Goal: Transaction & Acquisition: Purchase product/service

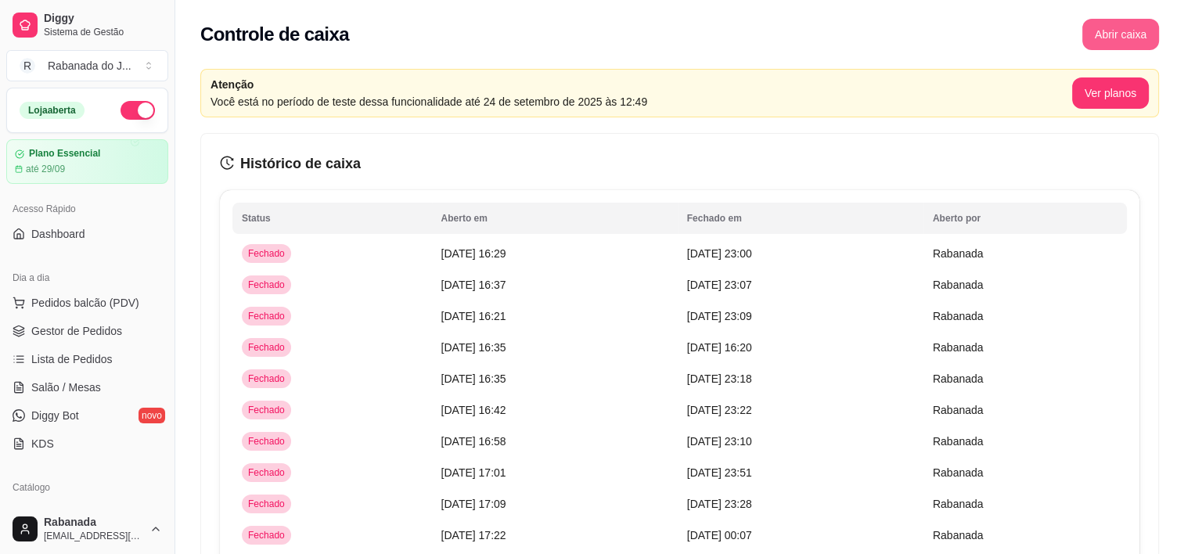
scroll to position [391, 0]
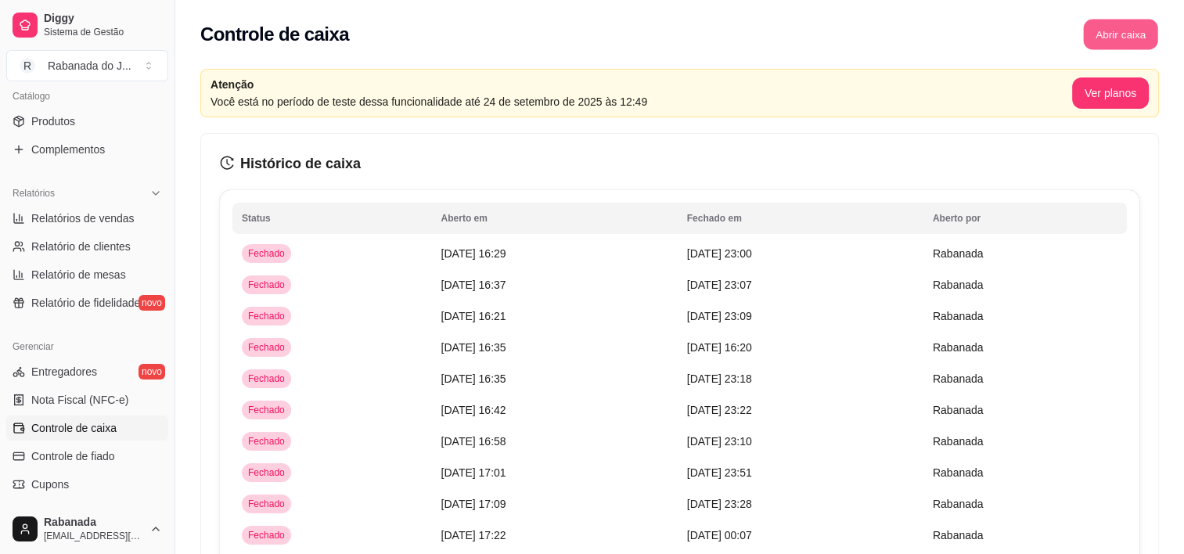
click at [1122, 40] on button "Abrir caixa" at bounding box center [1120, 35] width 74 height 31
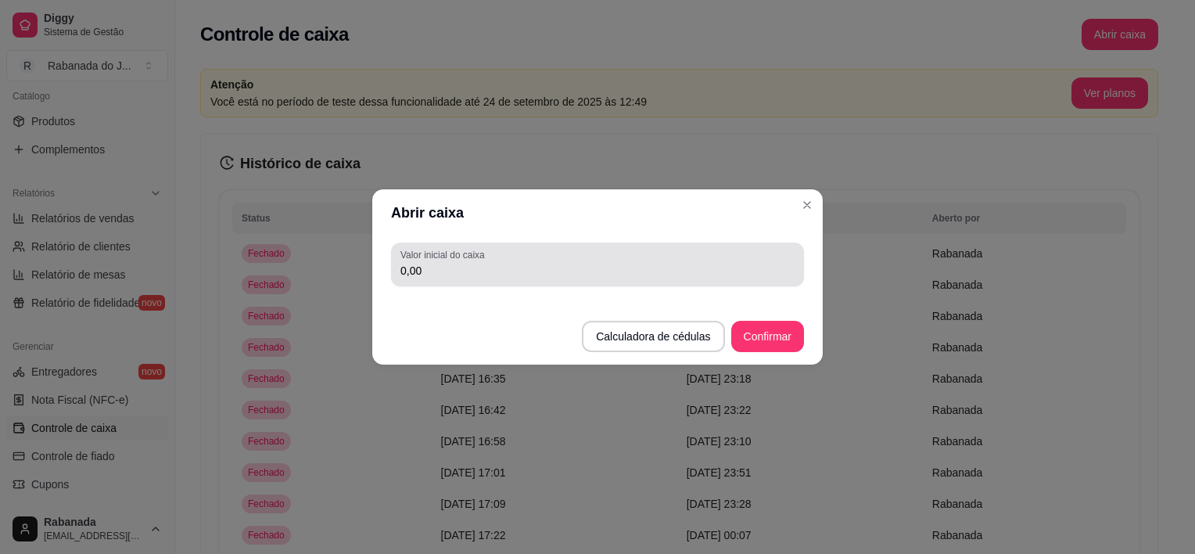
click at [449, 280] on div "Valor inicial do caixa 0,00" at bounding box center [597, 264] width 413 height 44
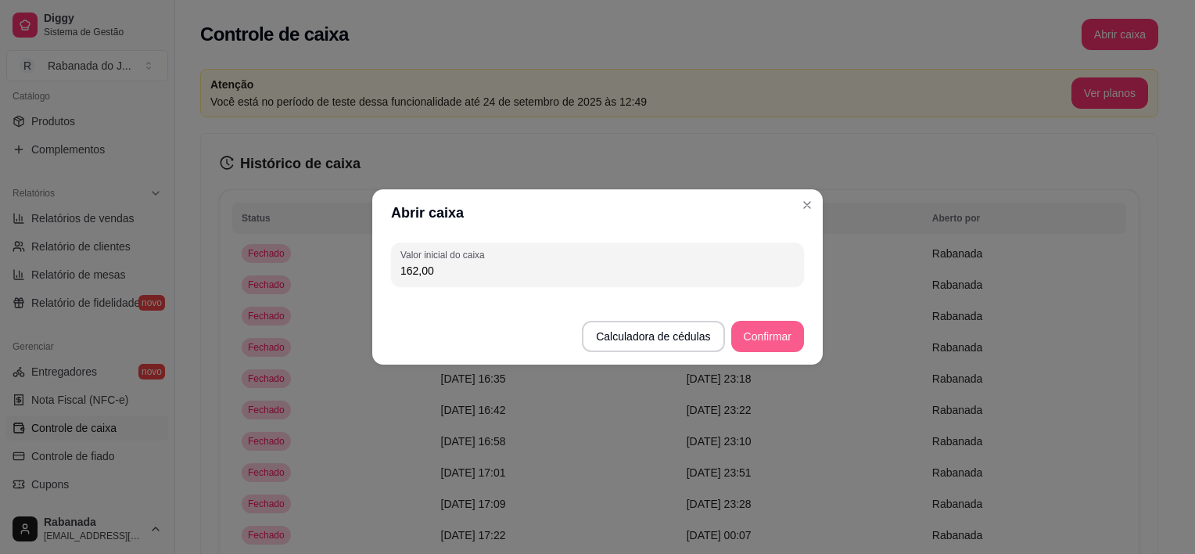
type input "162,00"
click at [776, 347] on button "Confirmar" at bounding box center [767, 336] width 73 height 31
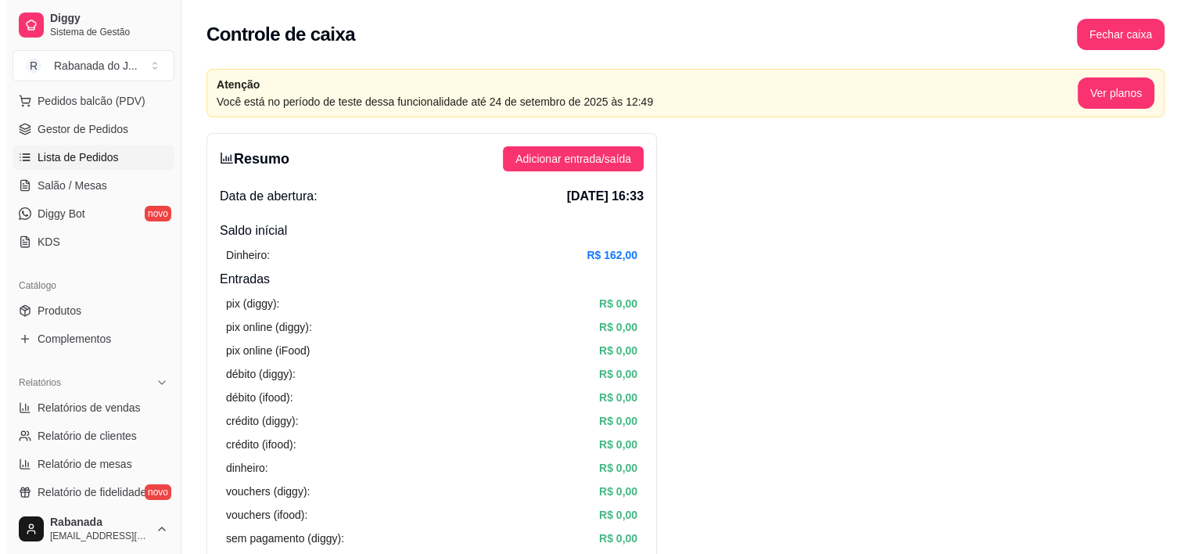
scroll to position [78, 0]
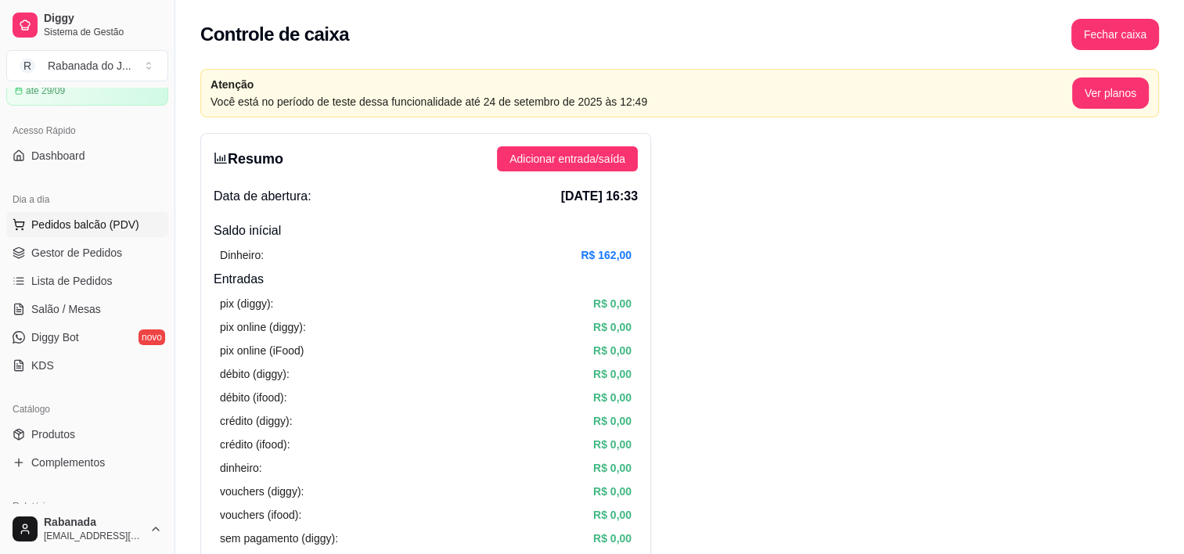
click at [100, 224] on span "Pedidos balcão (PDV)" at bounding box center [85, 225] width 108 height 16
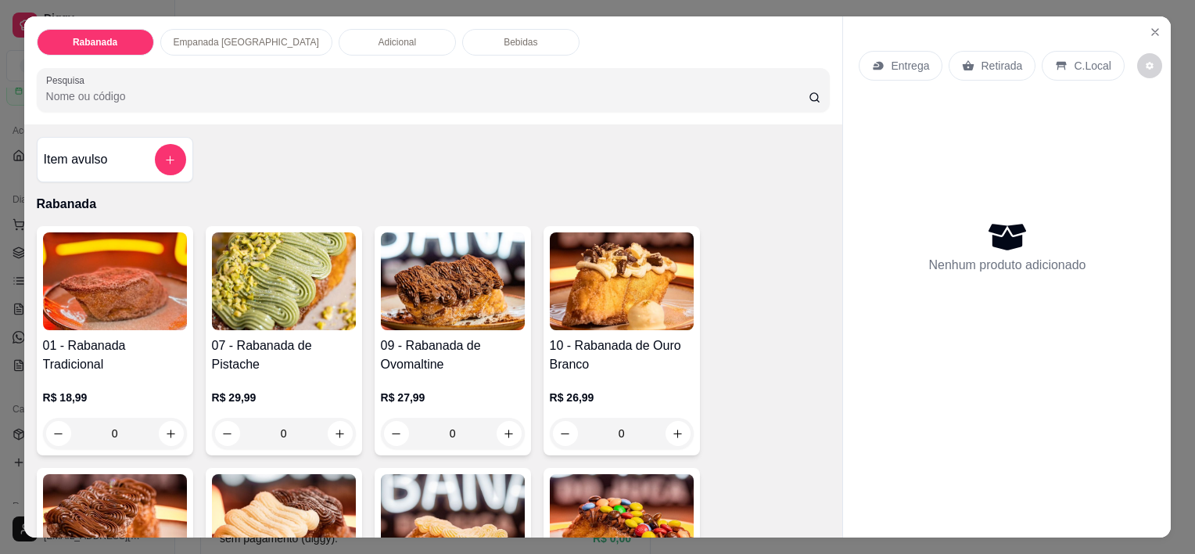
click at [220, 40] on p "Empanada [GEOGRAPHIC_DATA]" at bounding box center [246, 42] width 145 height 13
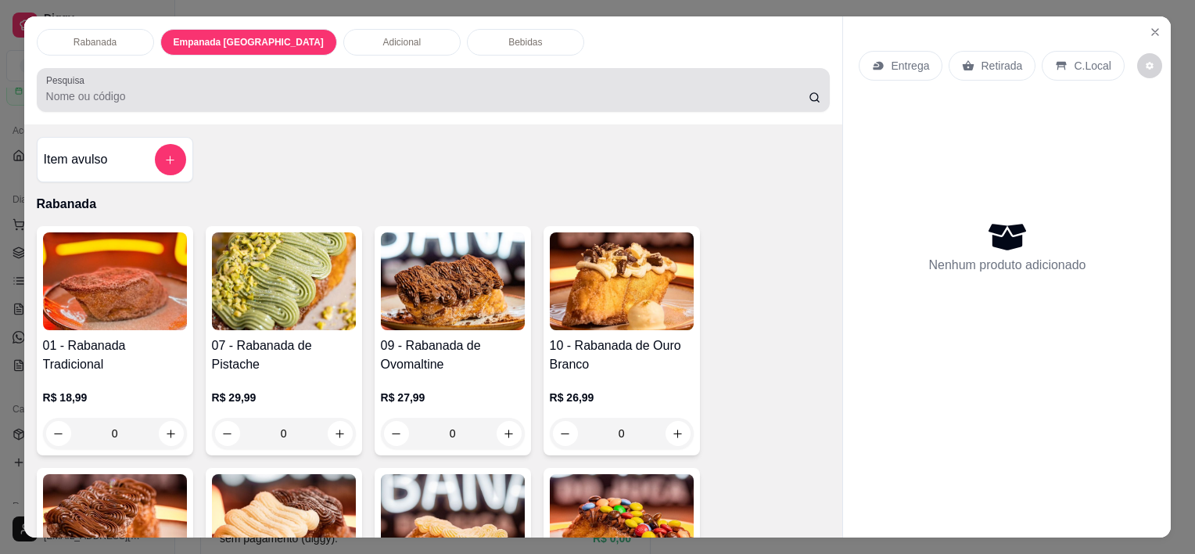
scroll to position [39, 0]
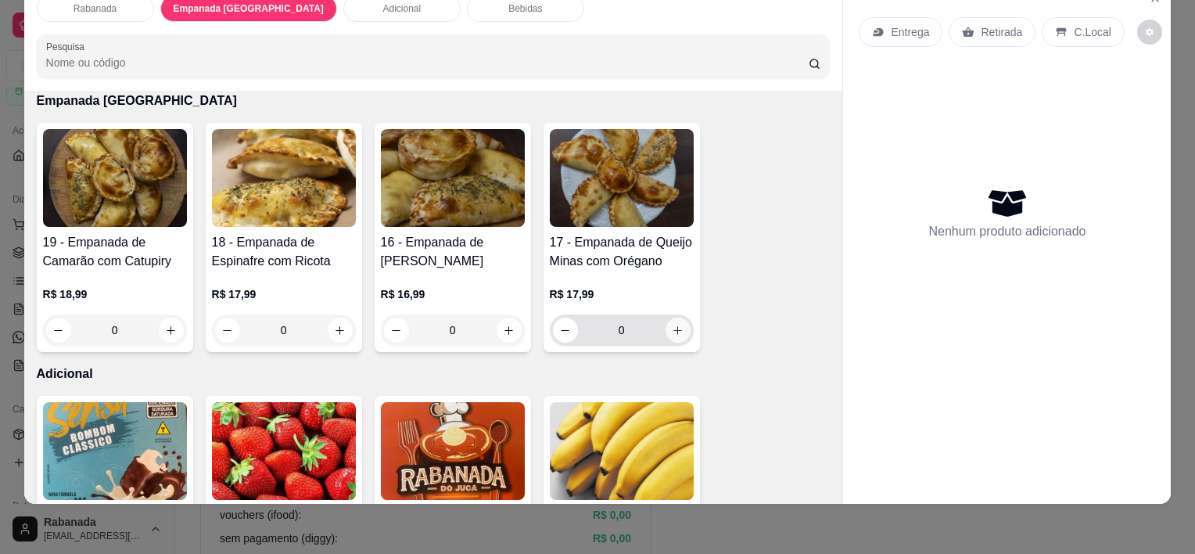
click at [674, 325] on button "increase-product-quantity" at bounding box center [678, 330] width 25 height 25
type input "1"
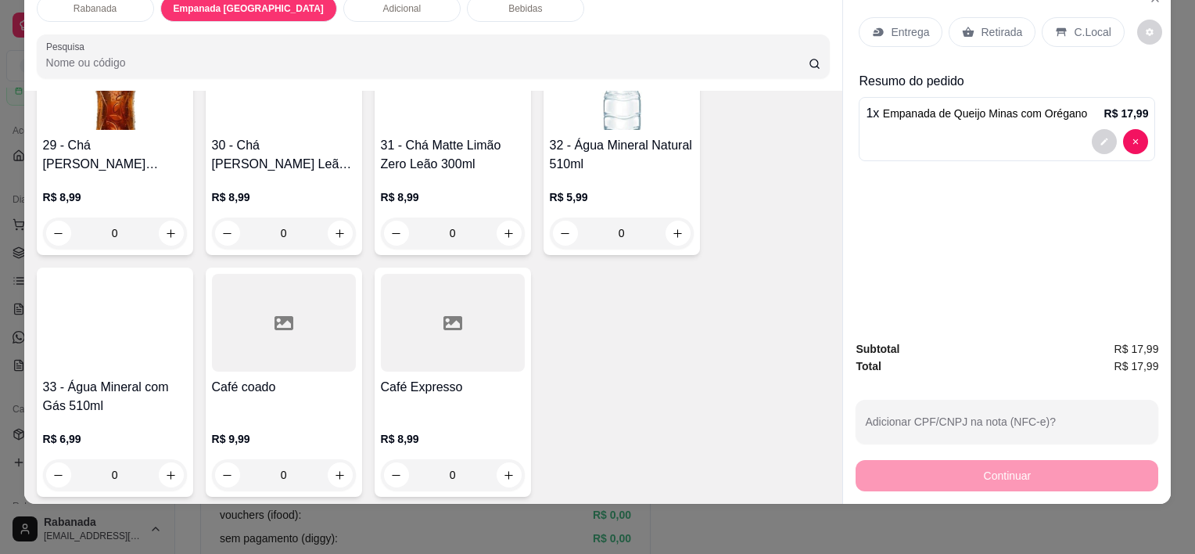
scroll to position [1959, 0]
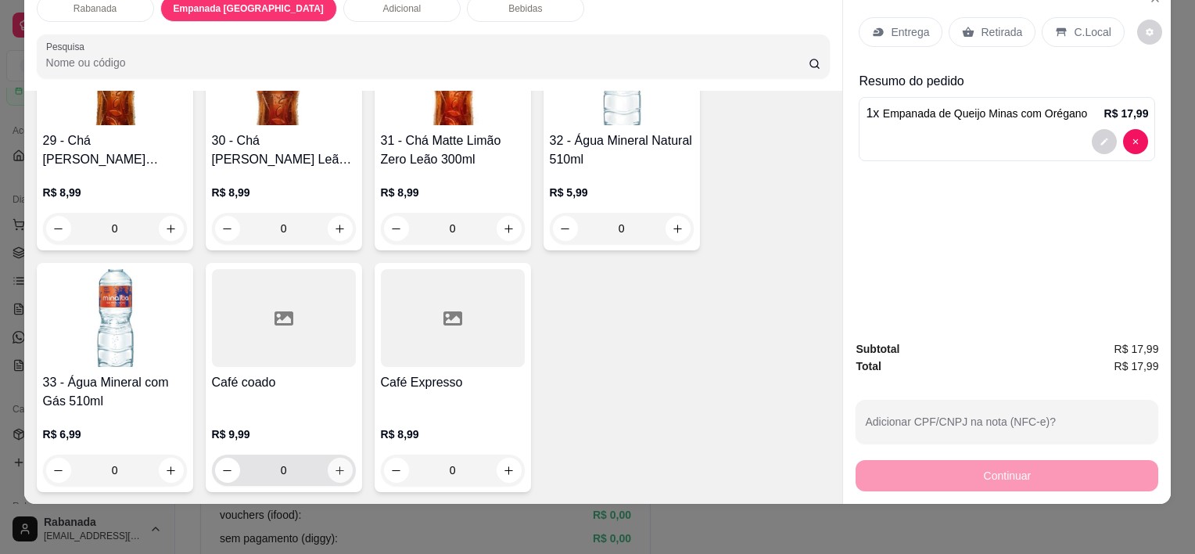
click at [334, 465] on icon "increase-product-quantity" at bounding box center [340, 471] width 12 height 12
type input "1"
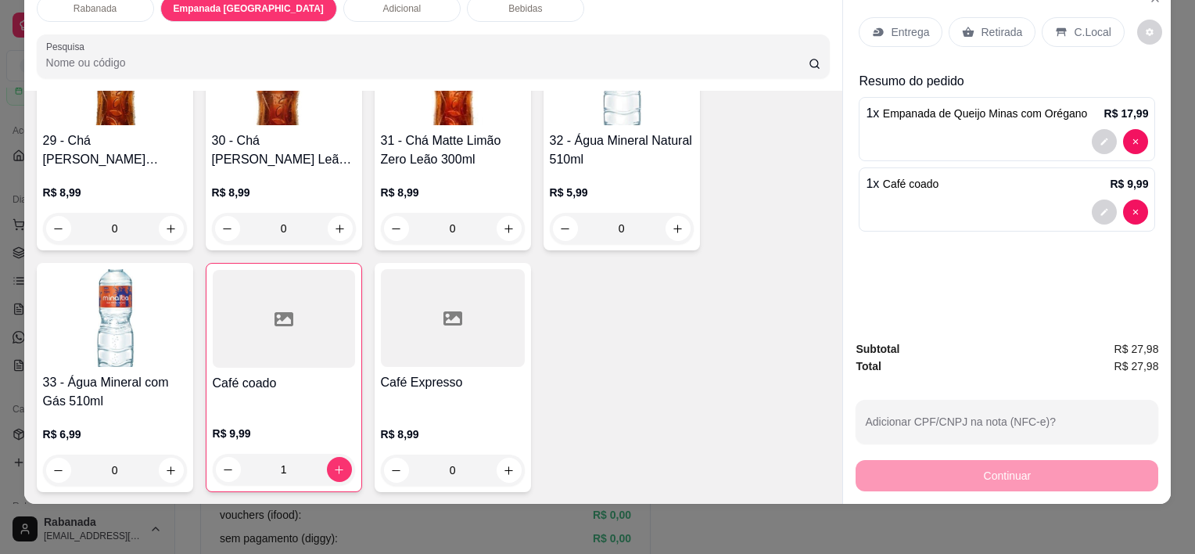
scroll to position [0, 0]
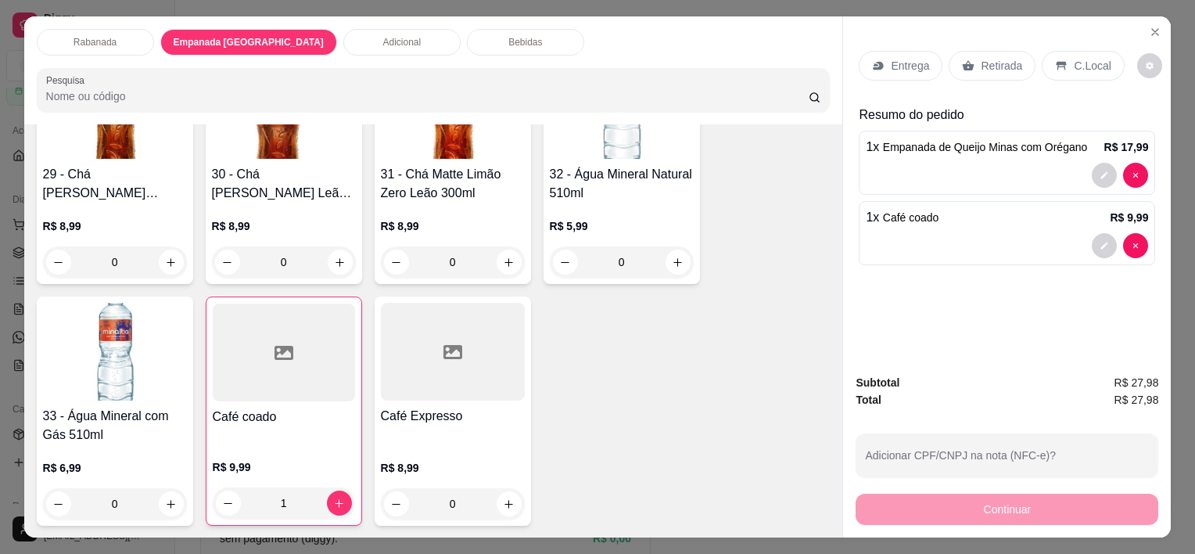
click at [1074, 62] on p "C.Local" at bounding box center [1092, 66] width 37 height 16
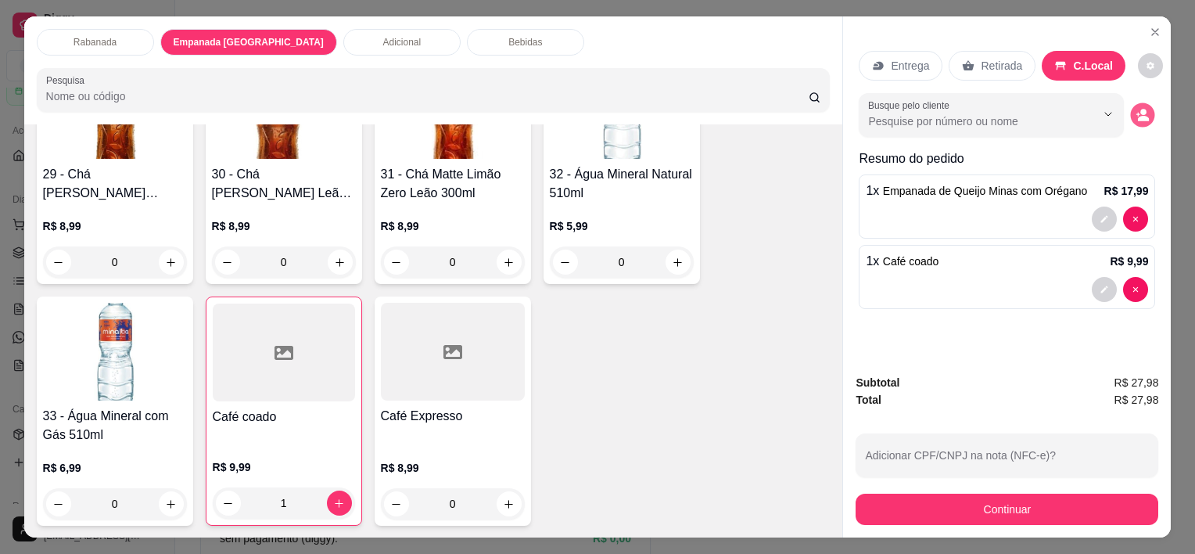
click at [1141, 117] on button "decrease-product-quantity" at bounding box center [1143, 115] width 24 height 24
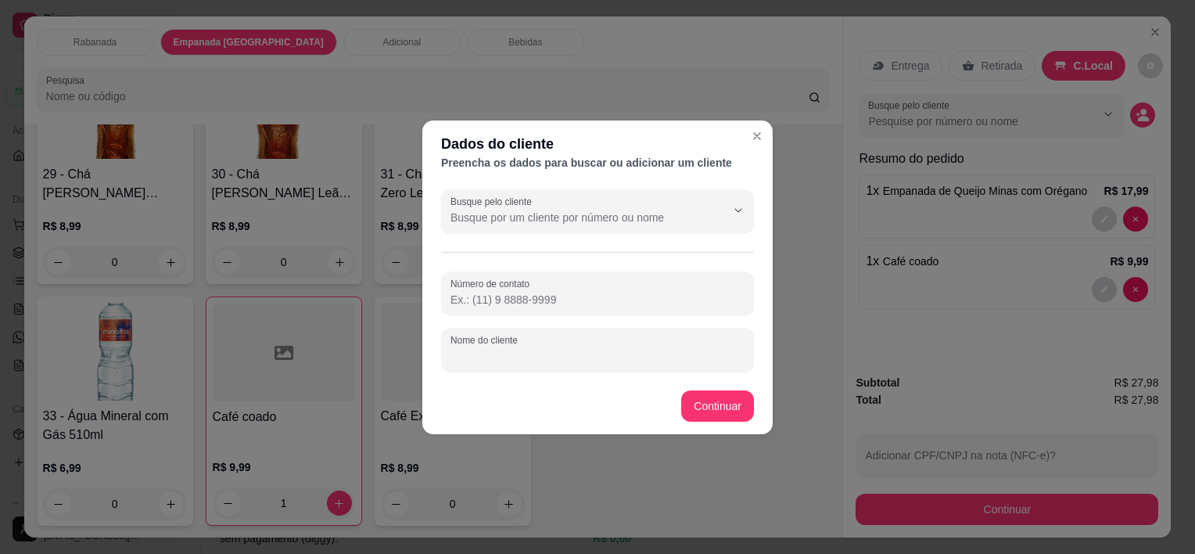
click at [580, 350] on input "Nome do cliente" at bounding box center [598, 356] width 294 height 16
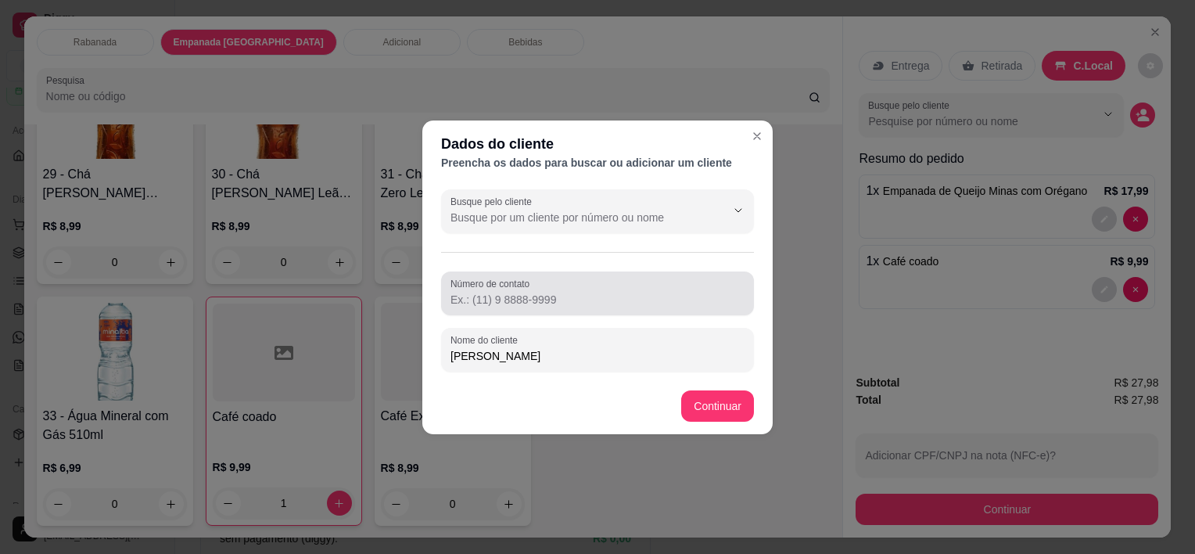
type input "[PERSON_NAME]"
click at [529, 305] on input "Número de contato" at bounding box center [598, 300] width 294 height 16
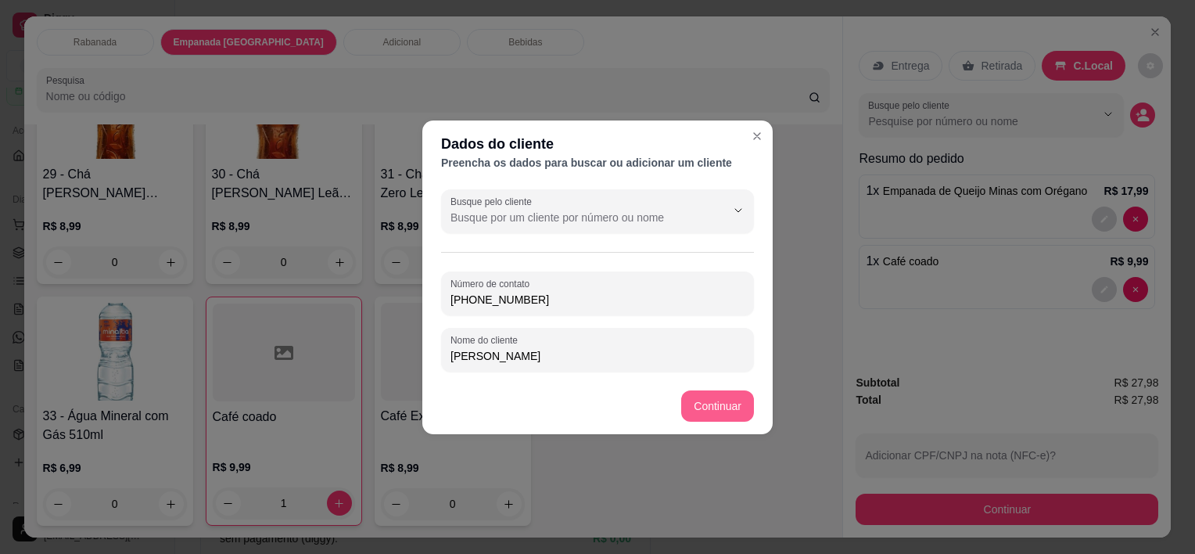
type input "[PHONE_NUMBER]"
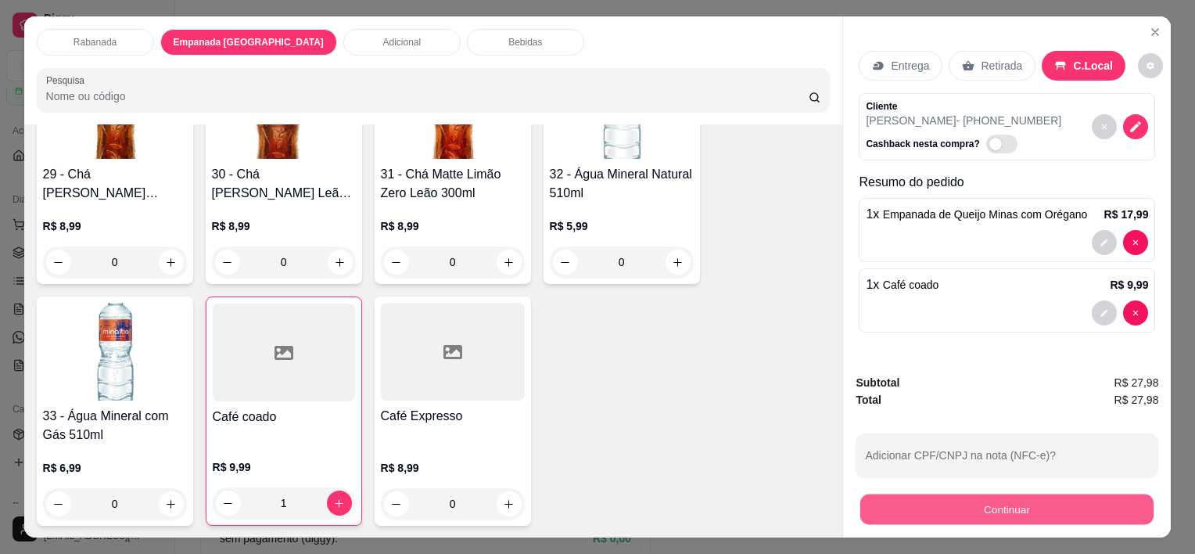
click at [978, 512] on button "Continuar" at bounding box center [1006, 509] width 293 height 31
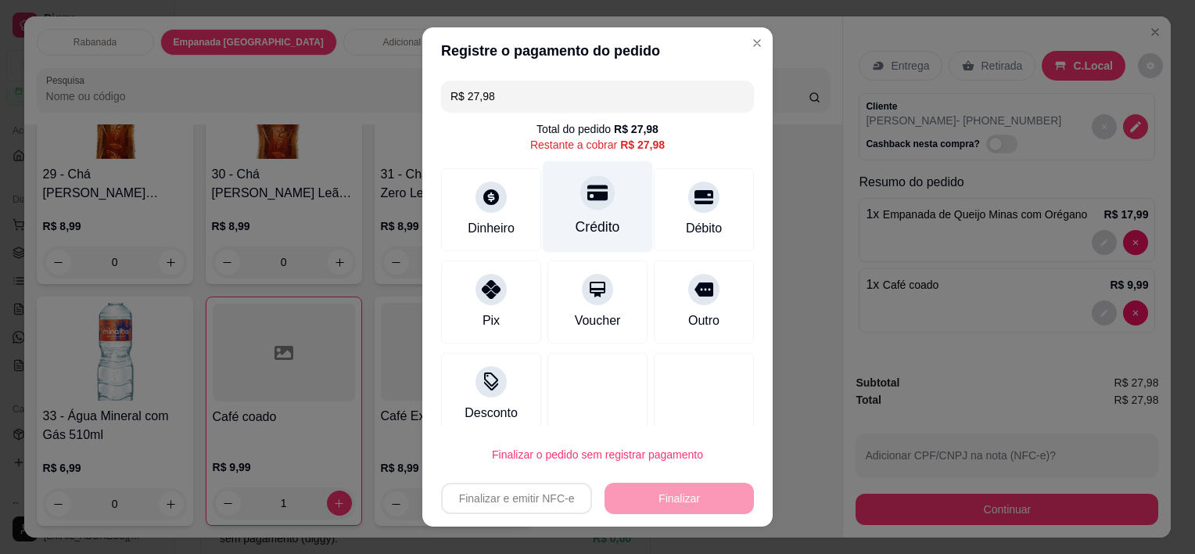
click at [598, 203] on div "Crédito" at bounding box center [598, 207] width 110 height 92
type input "R$ 0,00"
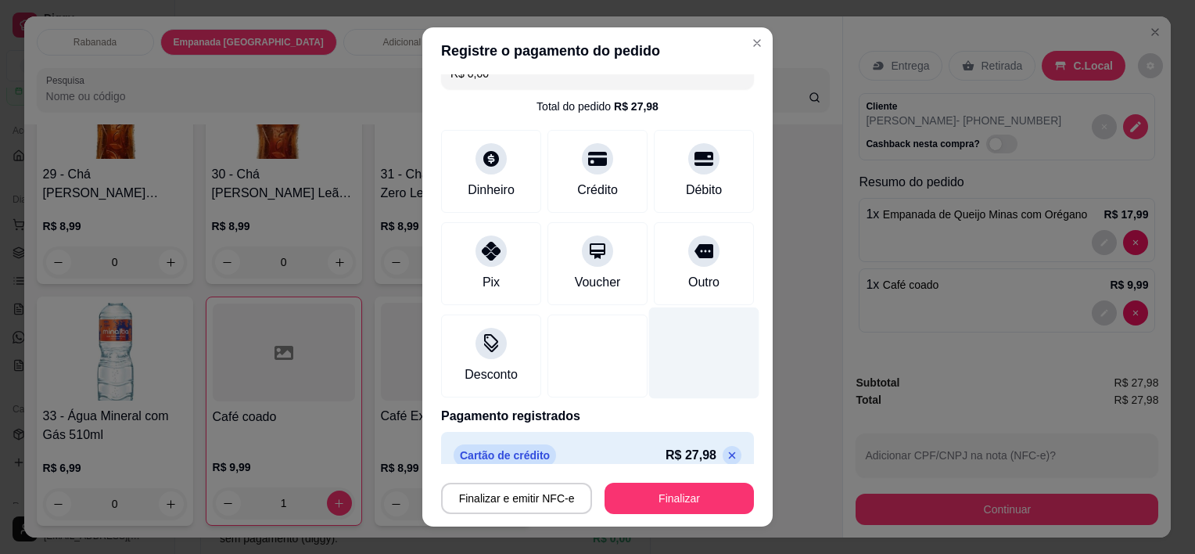
scroll to position [43, 0]
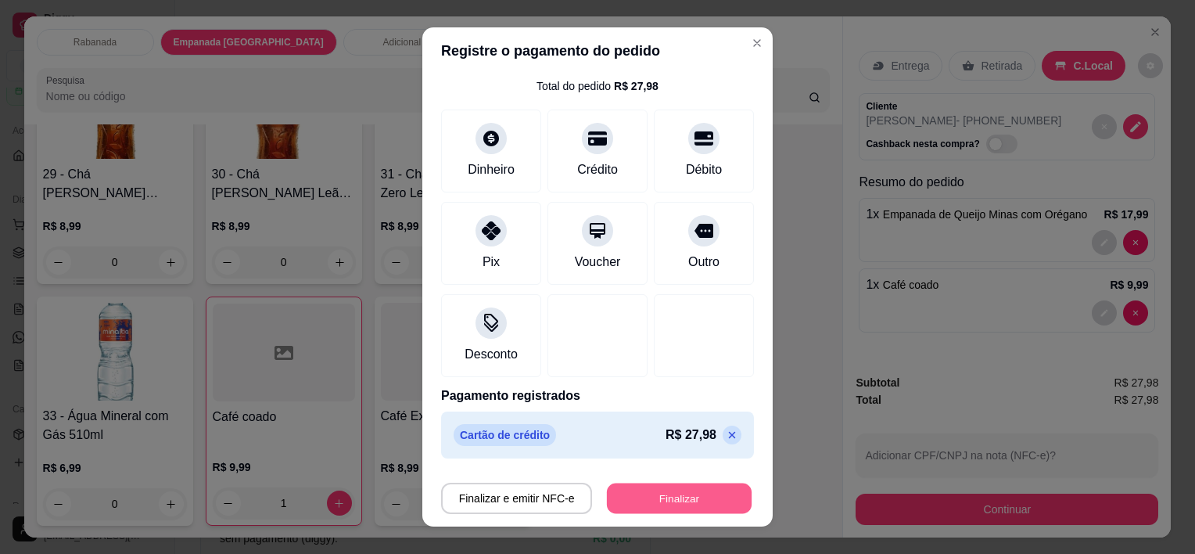
click at [678, 489] on button "Finalizar" at bounding box center [679, 498] width 145 height 31
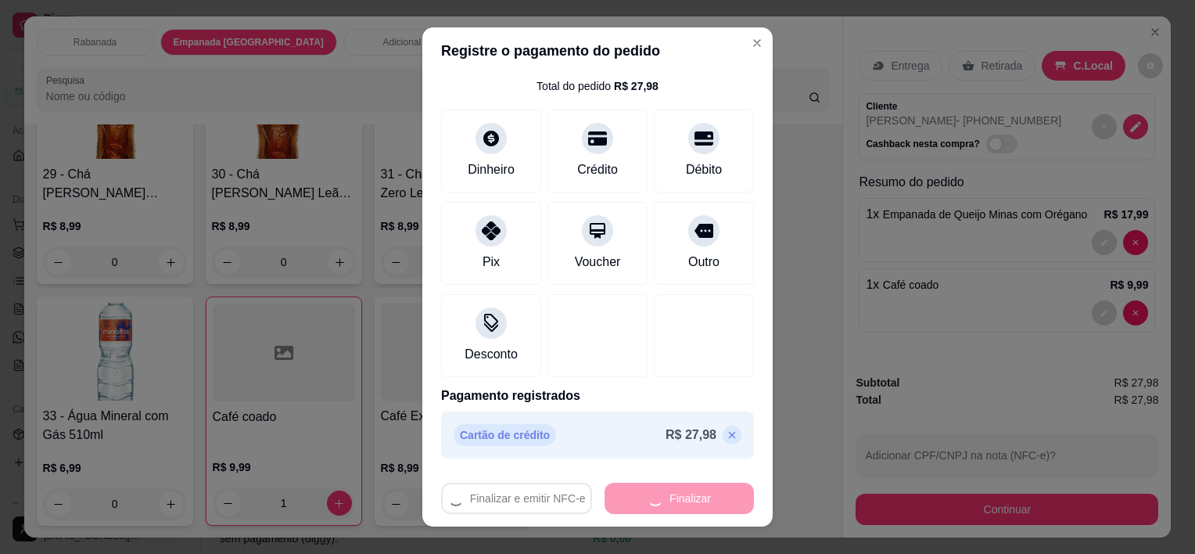
type input "0"
type input "-R$ 27,98"
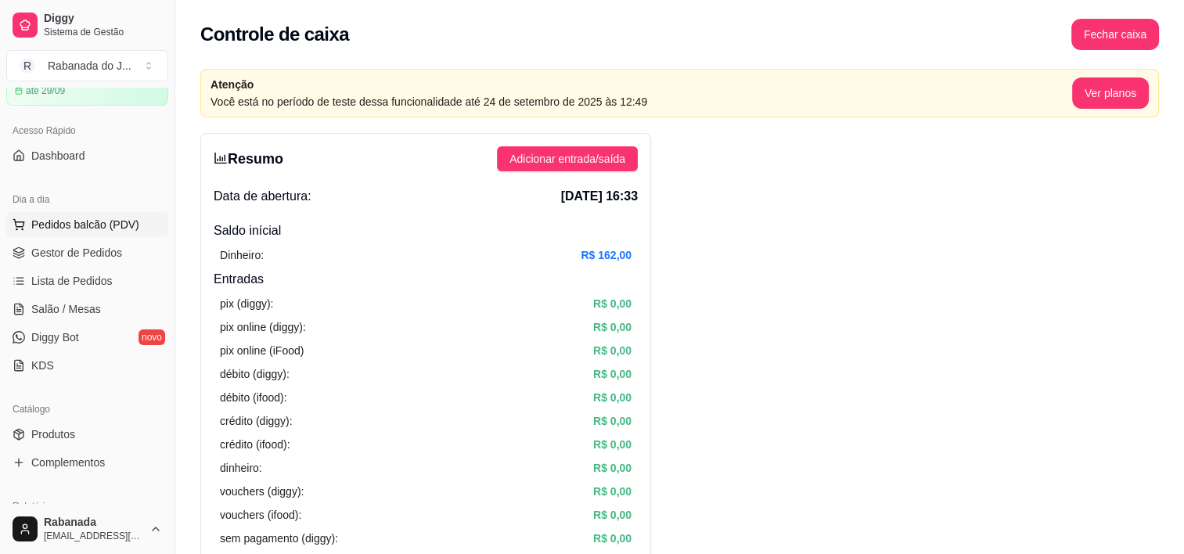
click at [84, 228] on span "Pedidos balcão (PDV)" at bounding box center [85, 225] width 108 height 16
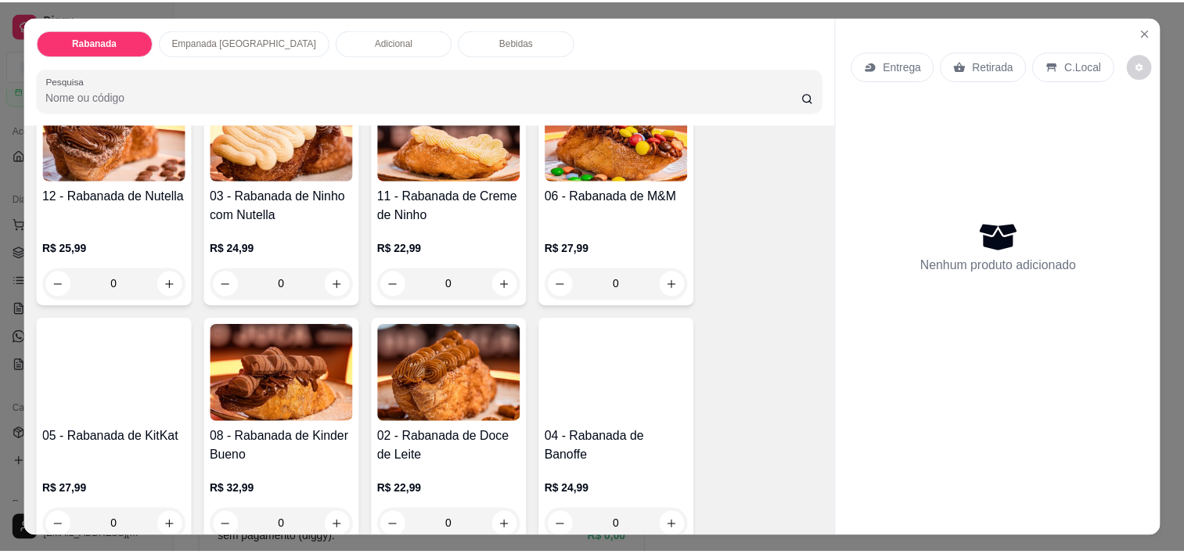
scroll to position [548, 0]
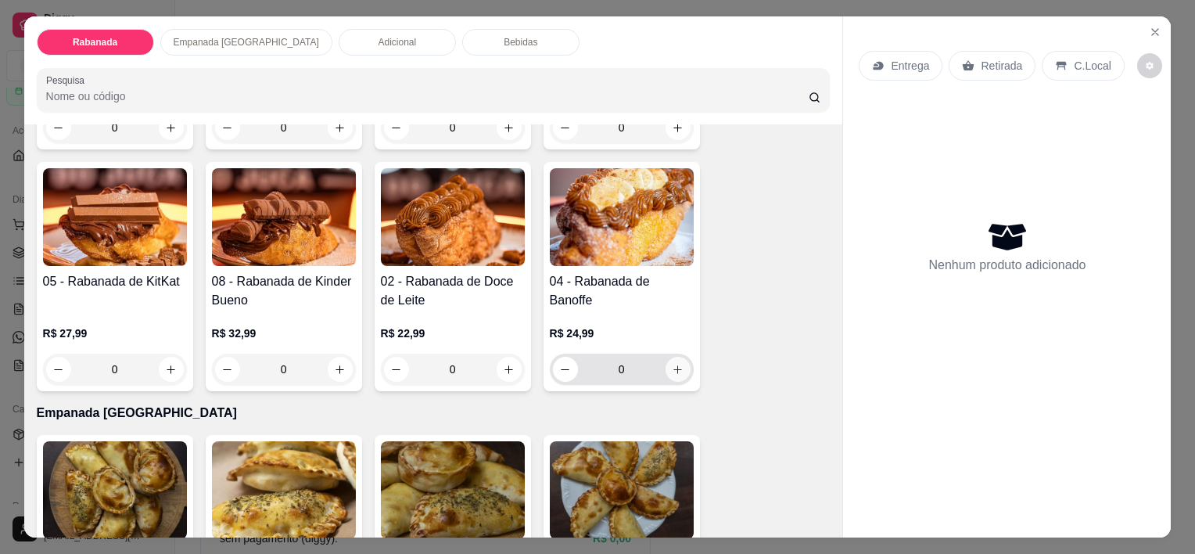
click at [672, 364] on icon "increase-product-quantity" at bounding box center [678, 370] width 12 height 12
type input "1"
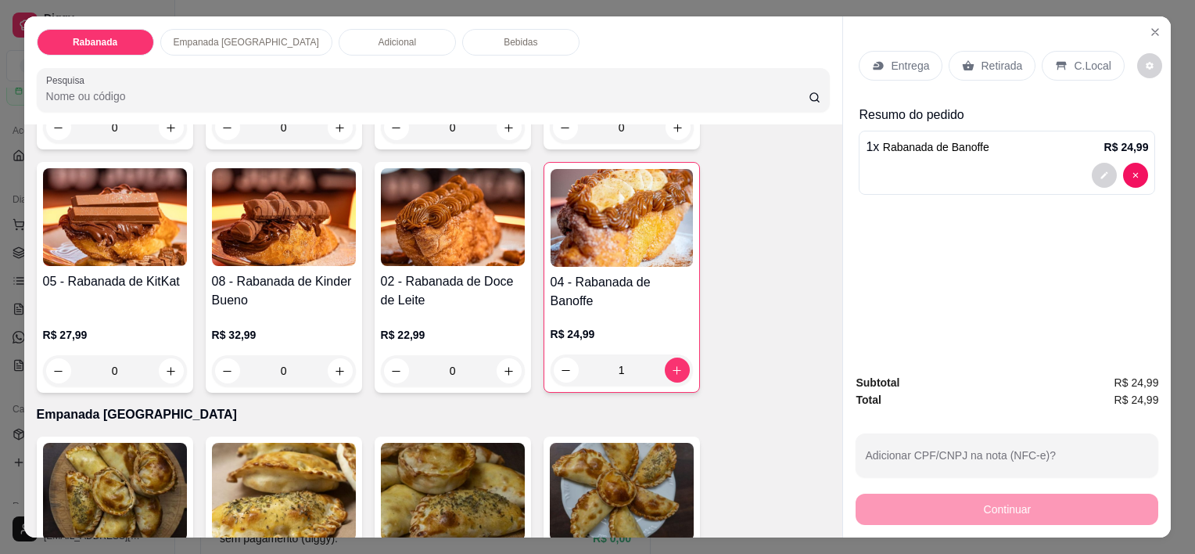
click at [1074, 59] on p "C.Local" at bounding box center [1092, 66] width 37 height 16
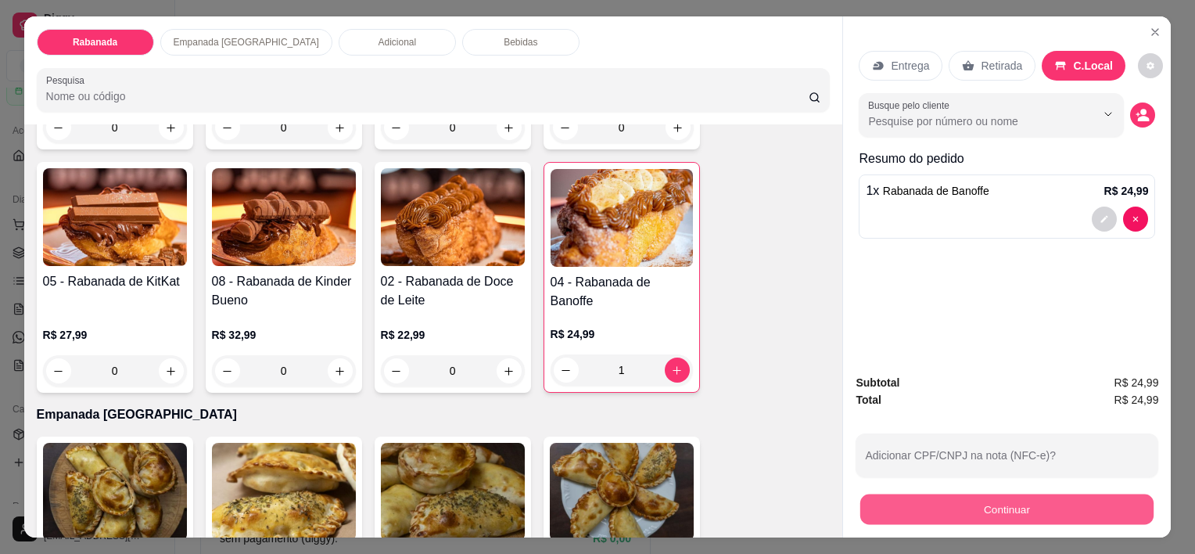
click at [953, 497] on button "Continuar" at bounding box center [1006, 509] width 293 height 31
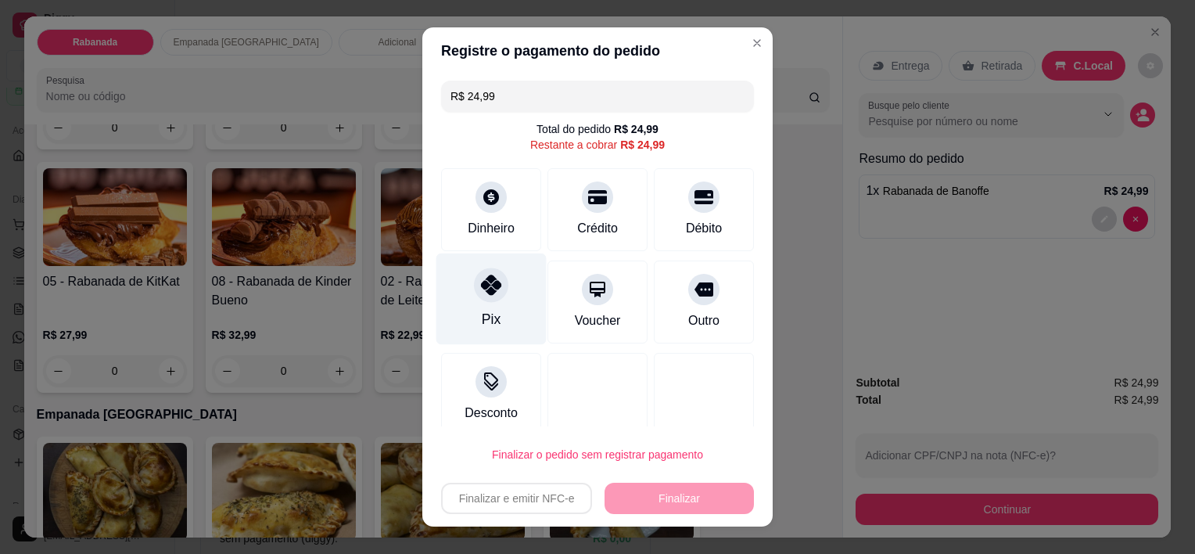
click at [471, 311] on div "Pix" at bounding box center [491, 299] width 110 height 92
type input "R$ 0,00"
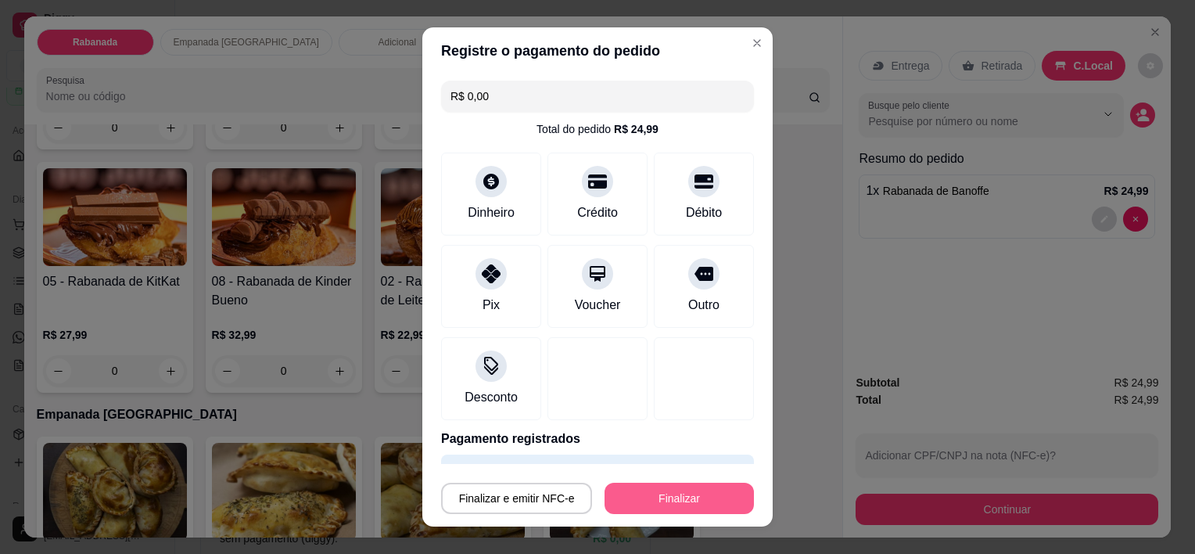
click at [673, 493] on button "Finalizar" at bounding box center [679, 498] width 149 height 31
type input "0"
type input "-R$ 24,99"
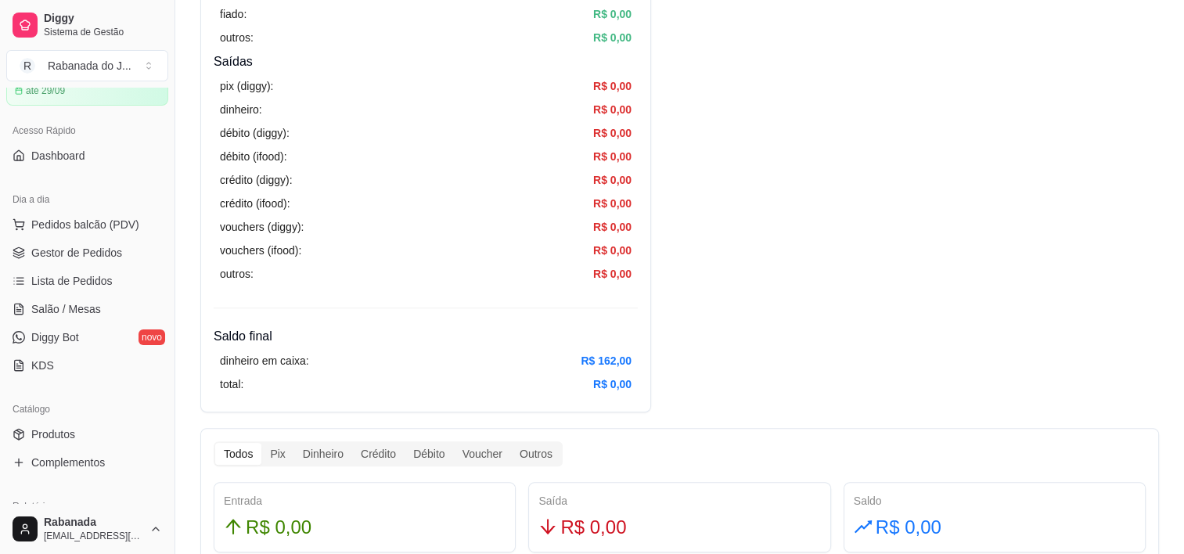
scroll to position [704, 0]
